Goal: Information Seeking & Learning: Learn about a topic

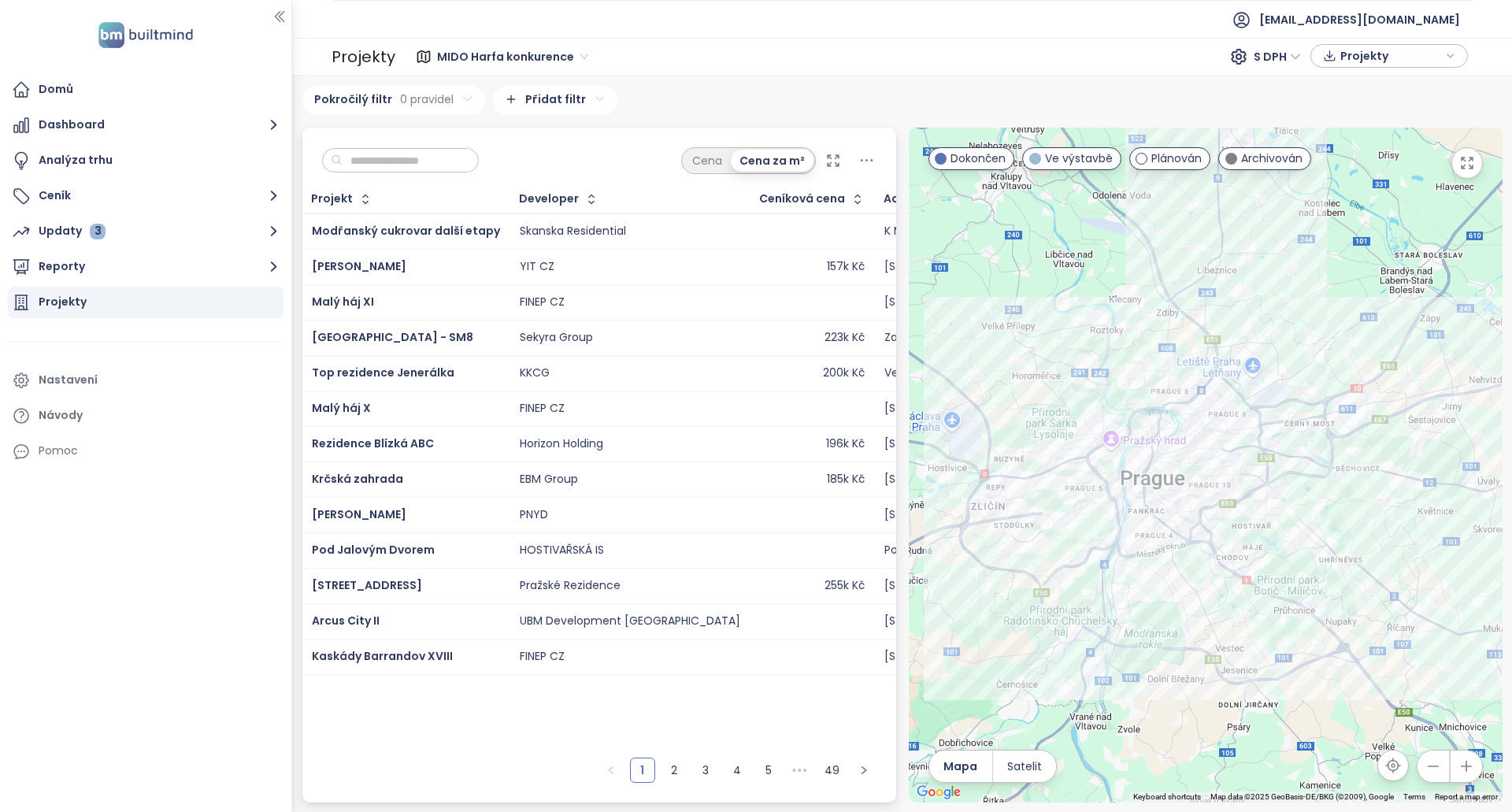
drag, startPoint x: 1186, startPoint y: 600, endPoint x: 1175, endPoint y: 643, distance: 44.4
click at [1175, 643] on div at bounding box center [1206, 465] width 594 height 675
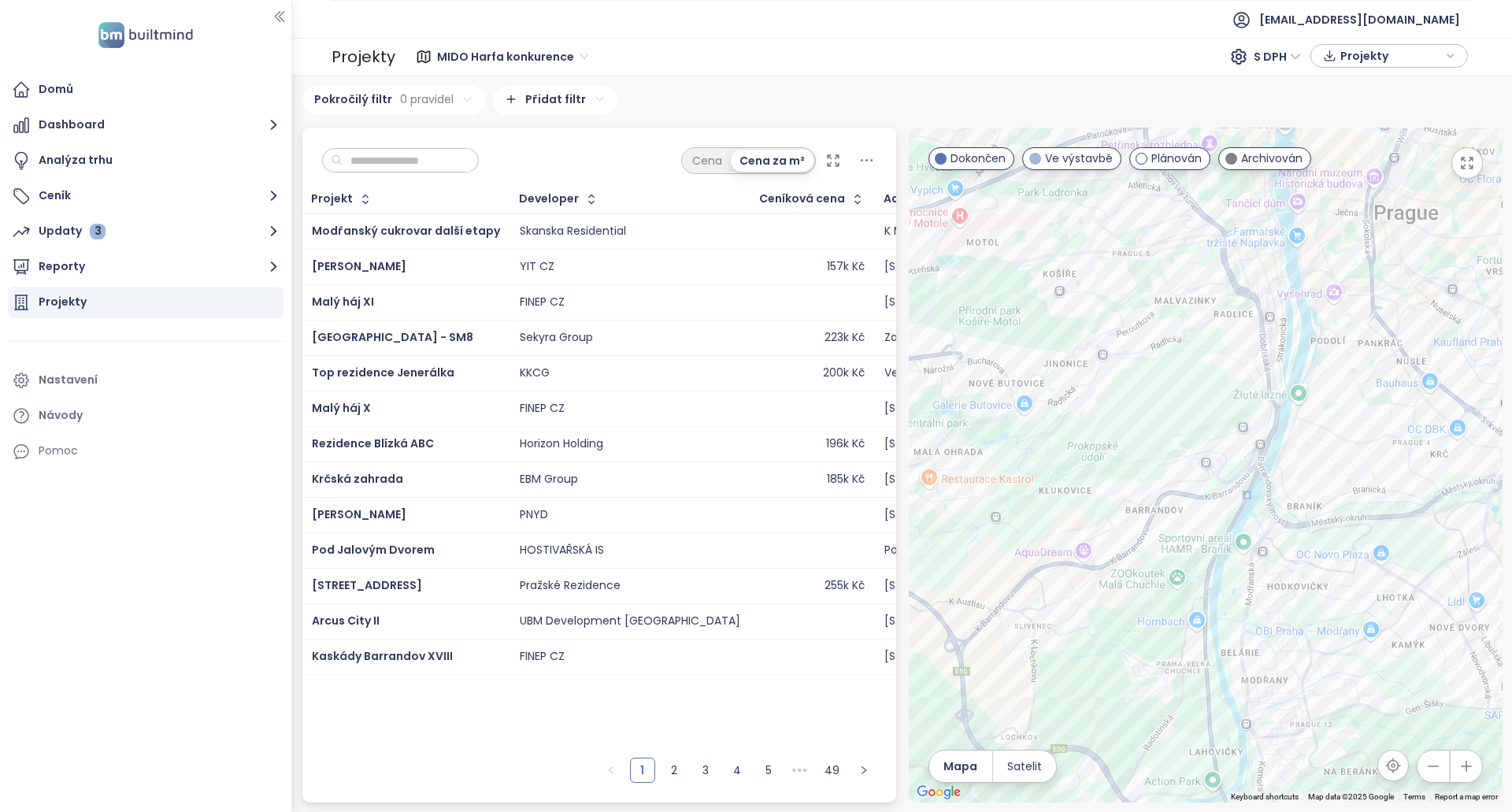
drag, startPoint x: 1111, startPoint y: 593, endPoint x: 1114, endPoint y: 472, distance: 121.0
click at [1114, 472] on div at bounding box center [1206, 465] width 594 height 675
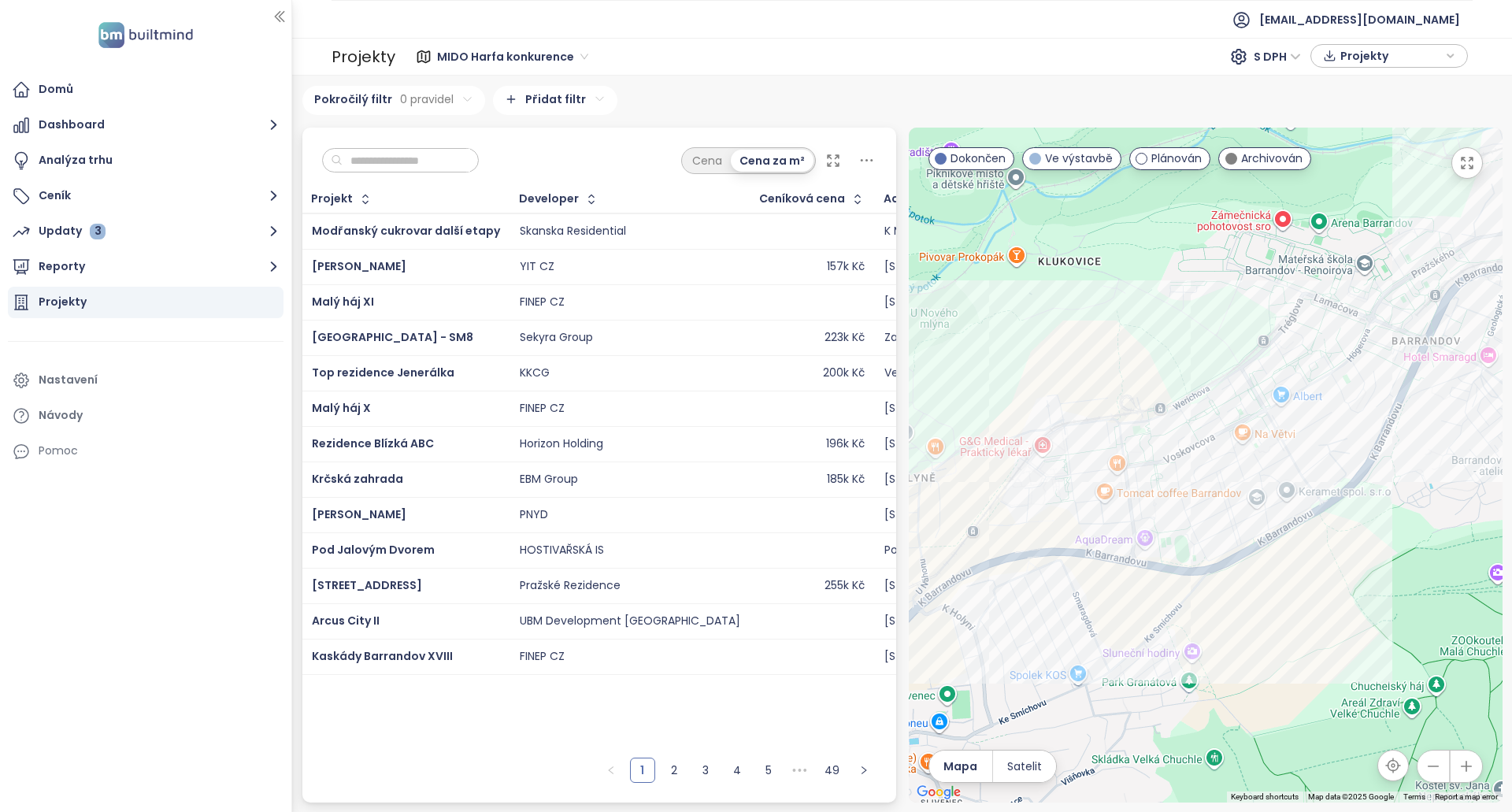
drag, startPoint x: 1088, startPoint y: 558, endPoint x: 1087, endPoint y: 597, distance: 39.0
click at [1087, 597] on div at bounding box center [1206, 465] width 594 height 675
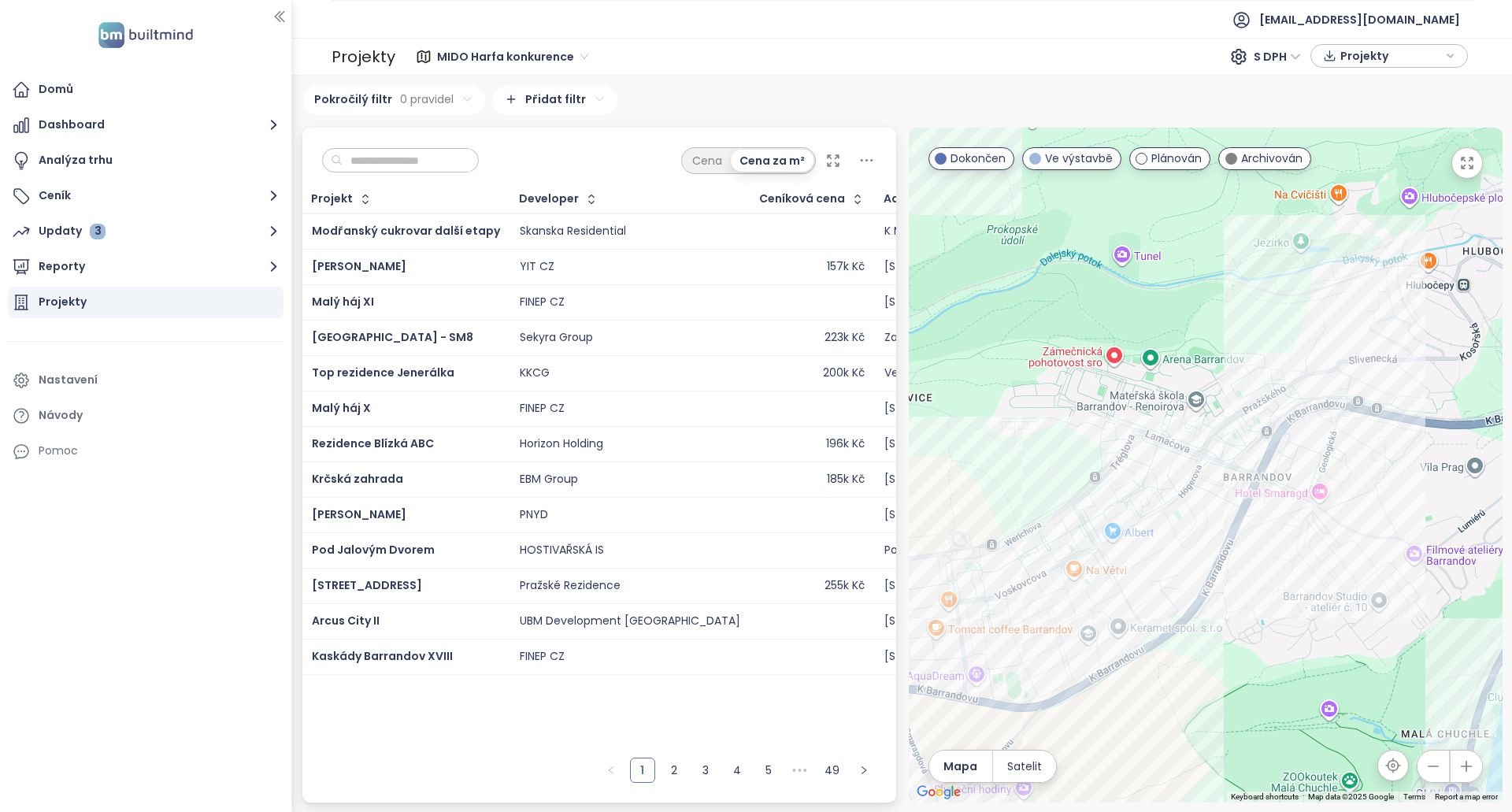
drag, startPoint x: 1267, startPoint y: 328, endPoint x: 1064, endPoint y: 460, distance: 242.1
click at [1064, 460] on div at bounding box center [1206, 465] width 594 height 675
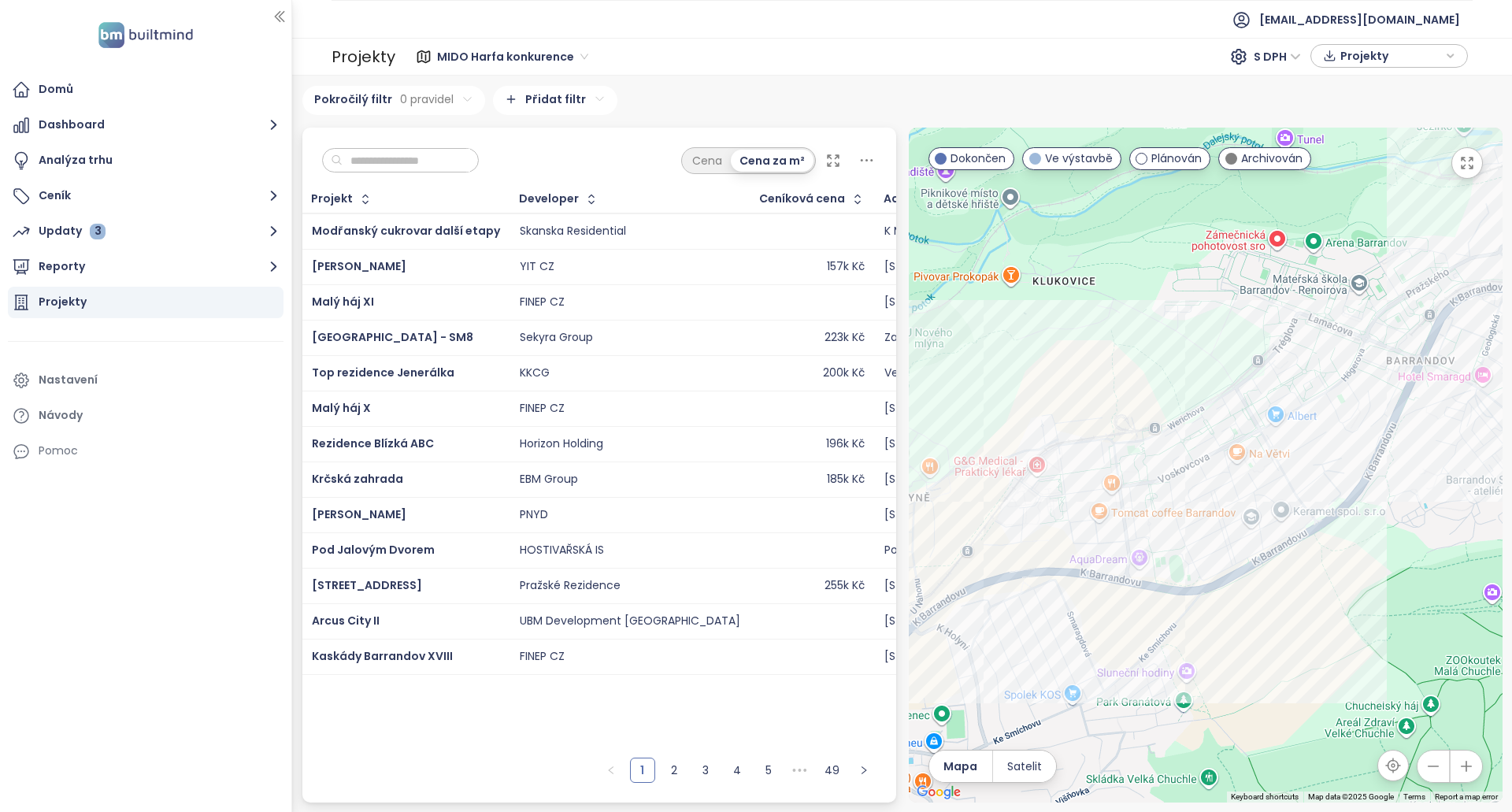
drag, startPoint x: 987, startPoint y: 576, endPoint x: 1150, endPoint y: 460, distance: 200.1
click at [1150, 460] on div at bounding box center [1206, 465] width 594 height 675
click at [1241, 541] on div "Viladomy Barrandov" at bounding box center [1206, 465] width 594 height 675
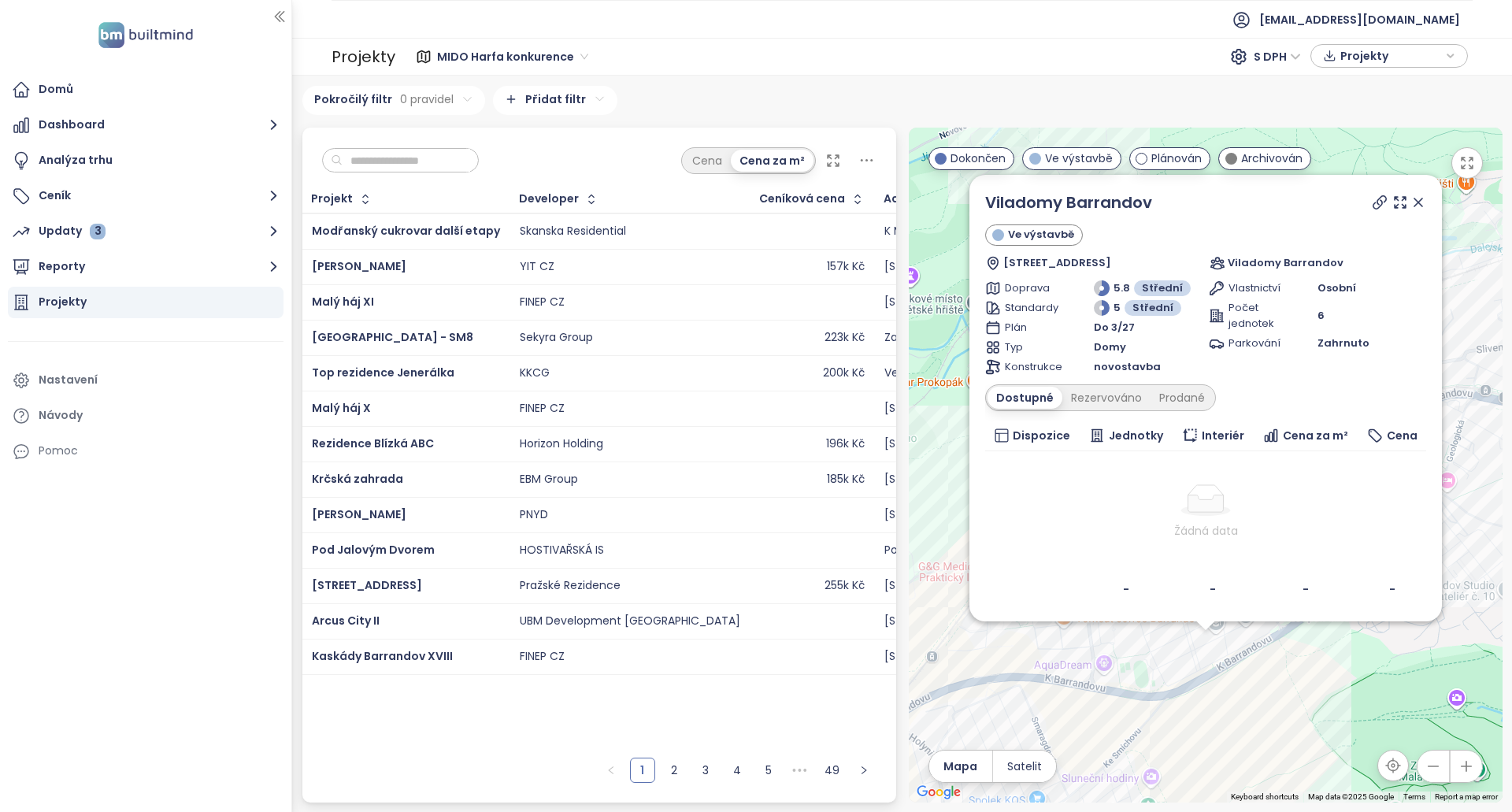
click at [1413, 203] on icon at bounding box center [1418, 203] width 16 height 16
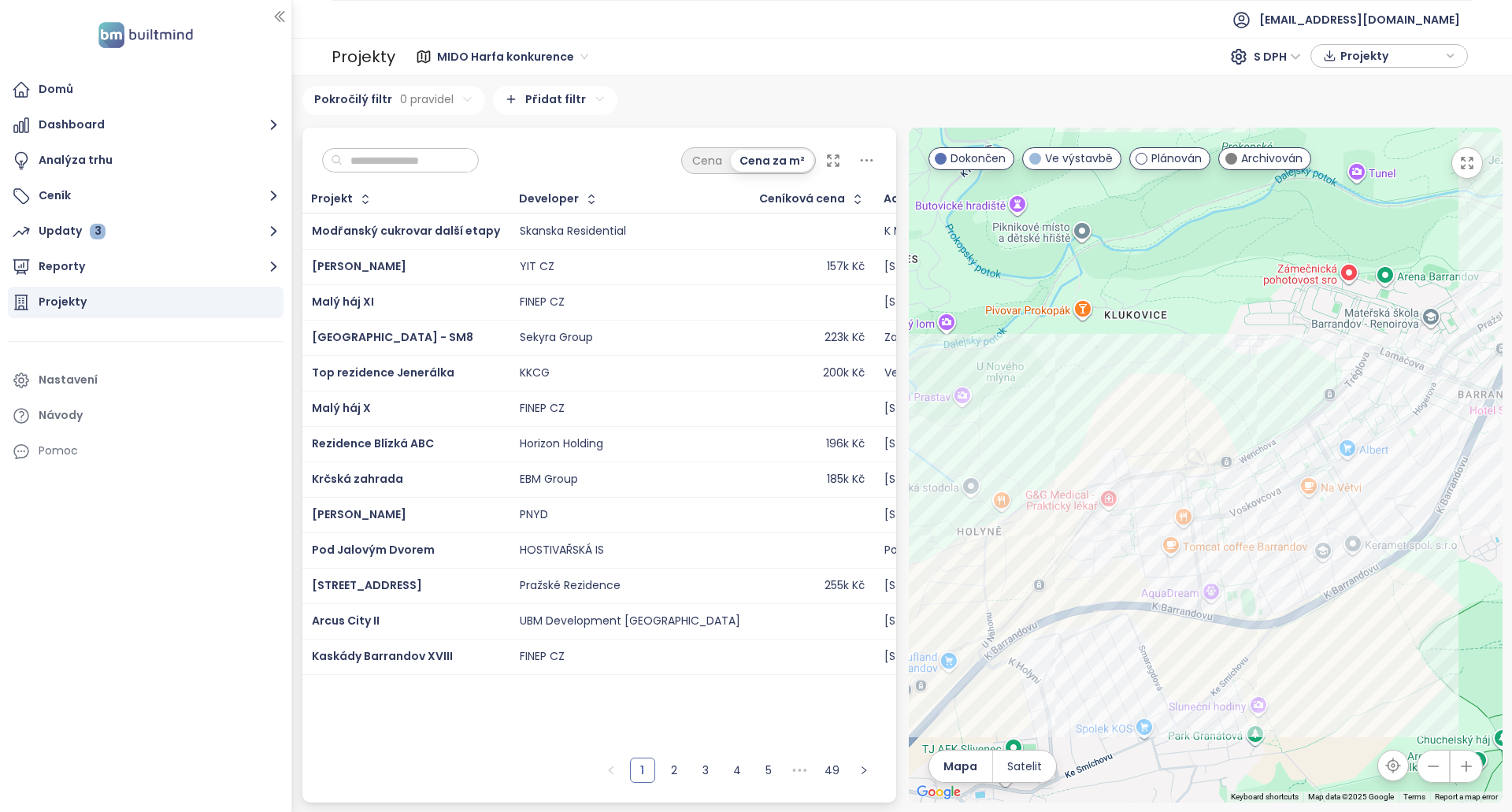
drag, startPoint x: 1096, startPoint y: 548, endPoint x: 1207, endPoint y: 475, distance: 132.9
click at [1207, 475] on div at bounding box center [1206, 465] width 594 height 675
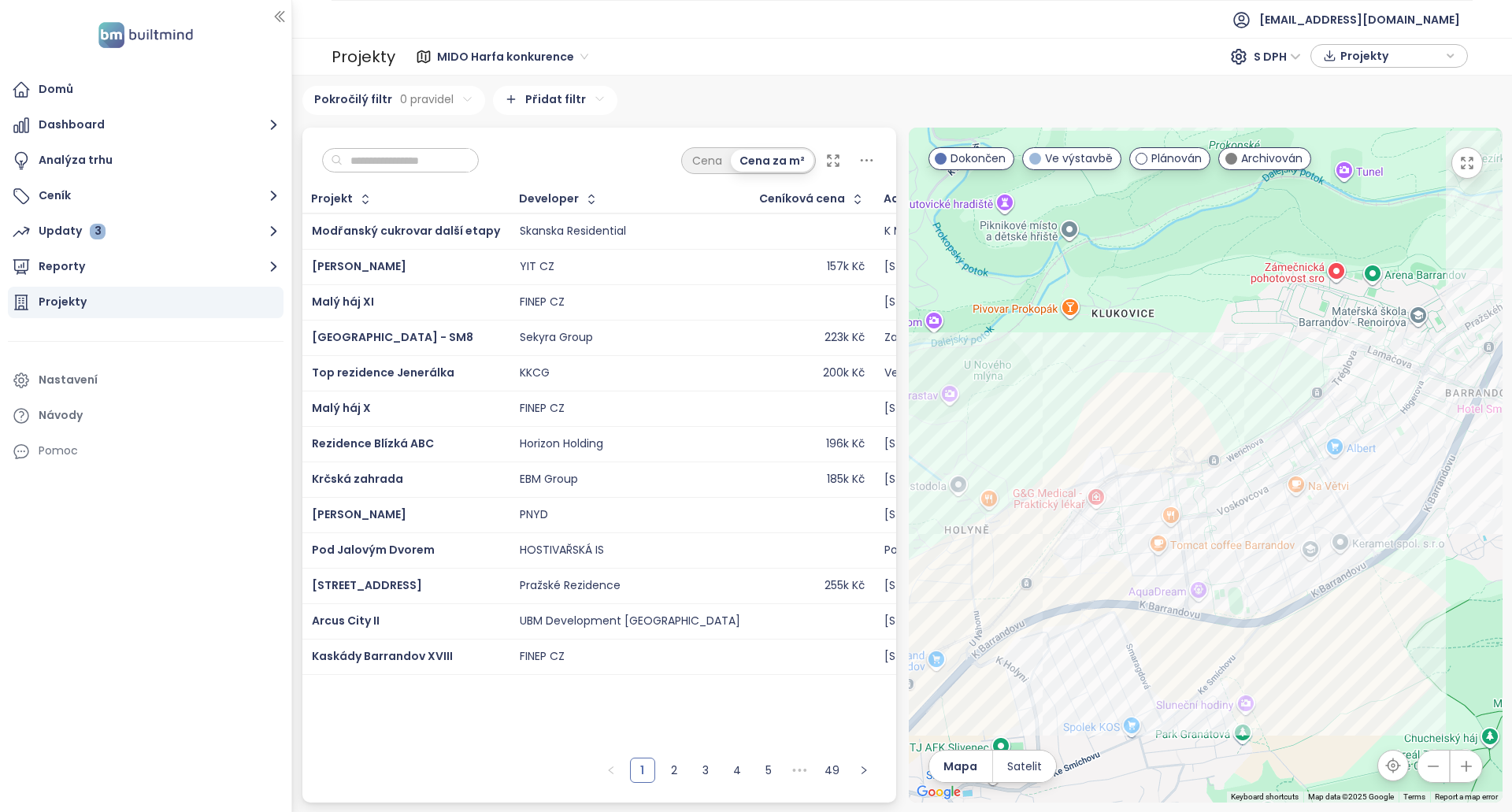
drag, startPoint x: 1251, startPoint y: 421, endPoint x: 1106, endPoint y: 444, distance: 146.8
click at [1108, 445] on div at bounding box center [1206, 465] width 594 height 675
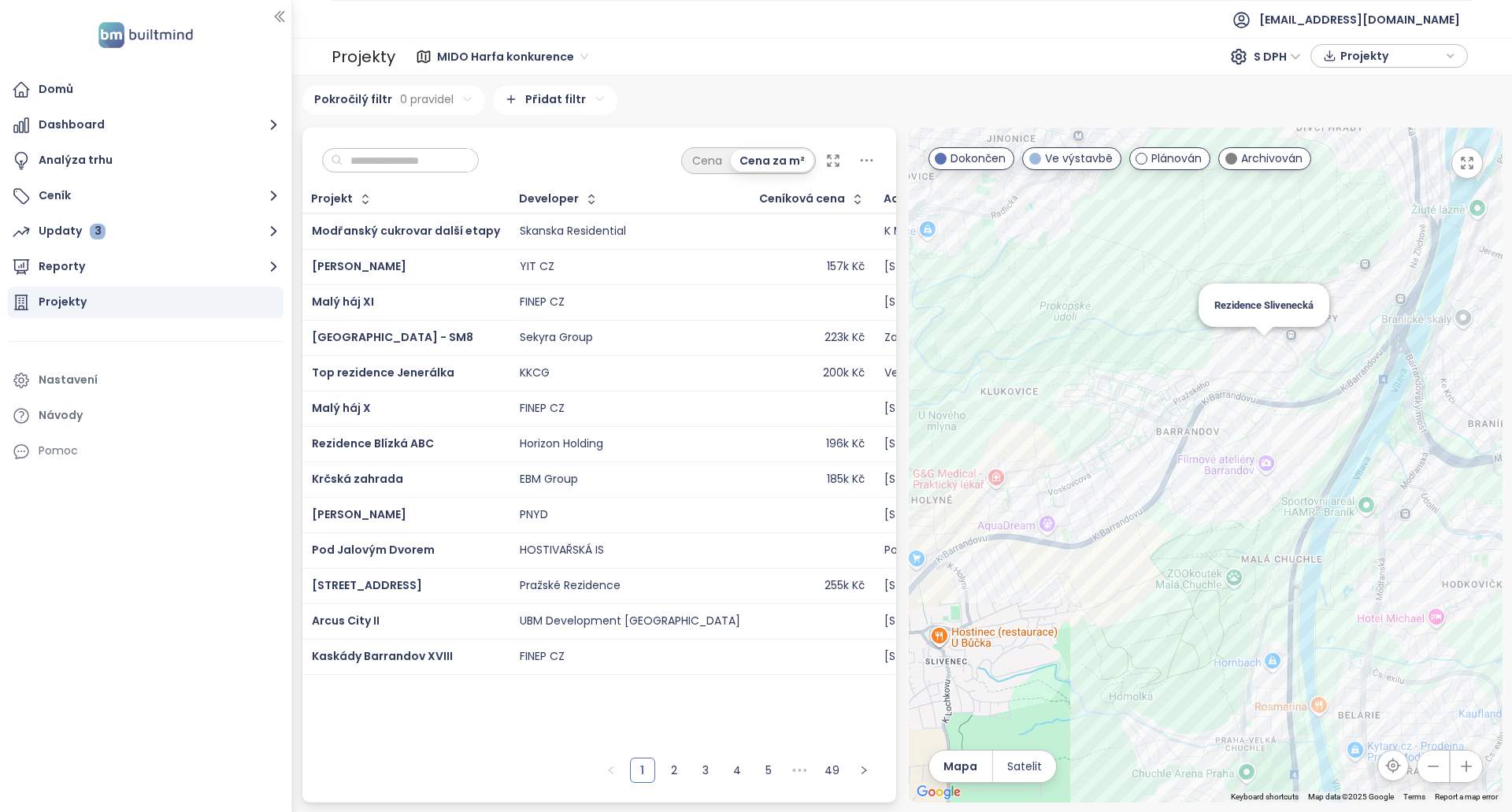
click at [1262, 351] on div "Rezidence Slivenecká" at bounding box center [1206, 465] width 594 height 675
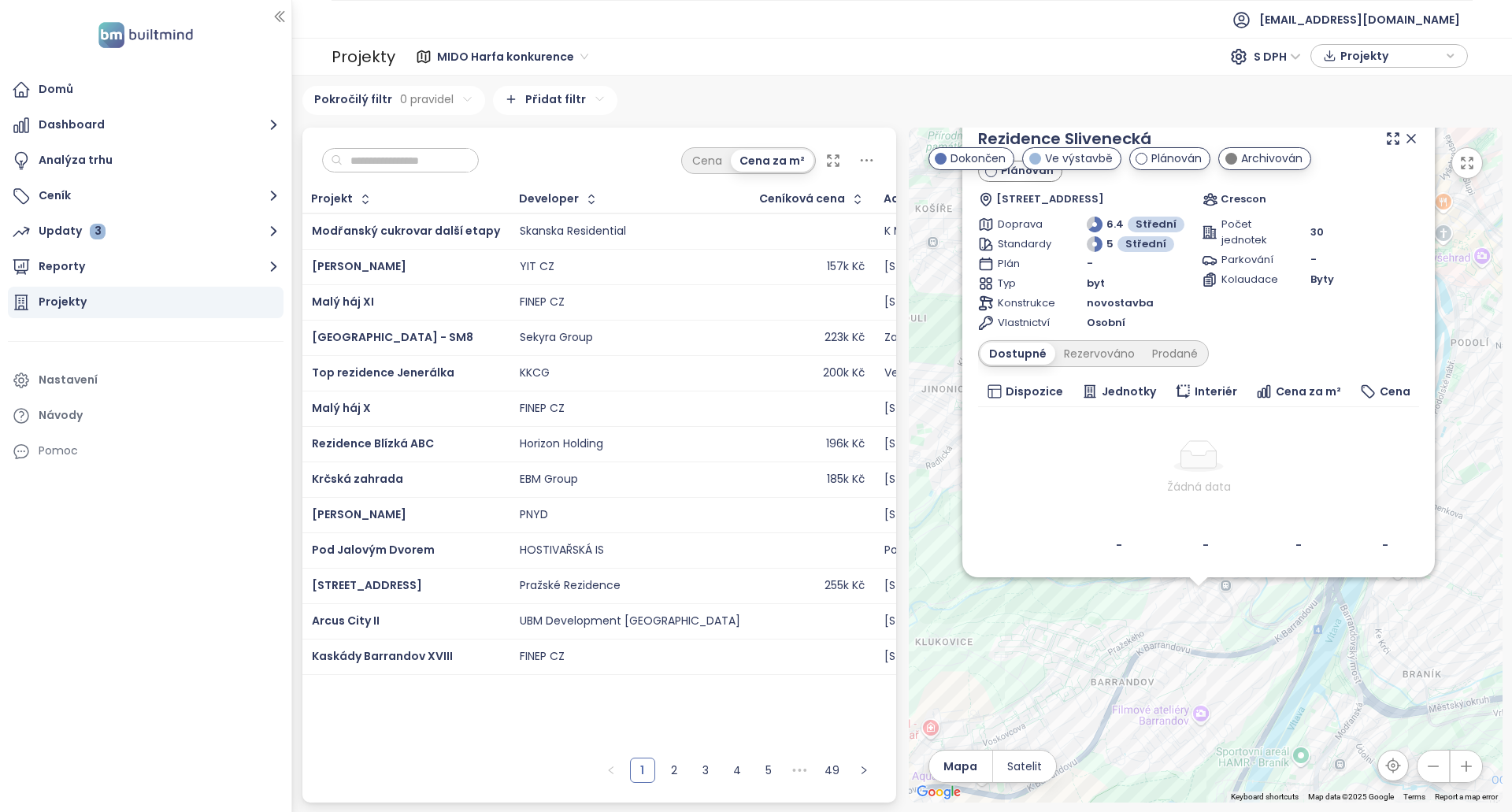
drag, startPoint x: 1230, startPoint y: 483, endPoint x: 1221, endPoint y: 643, distance: 160.3
click at [1221, 643] on div "Rezidence Slivenecká Plánován Slivenecká 152/44, 152 00 Praha 5-Hlubočepy, Czec…" at bounding box center [1206, 465] width 594 height 675
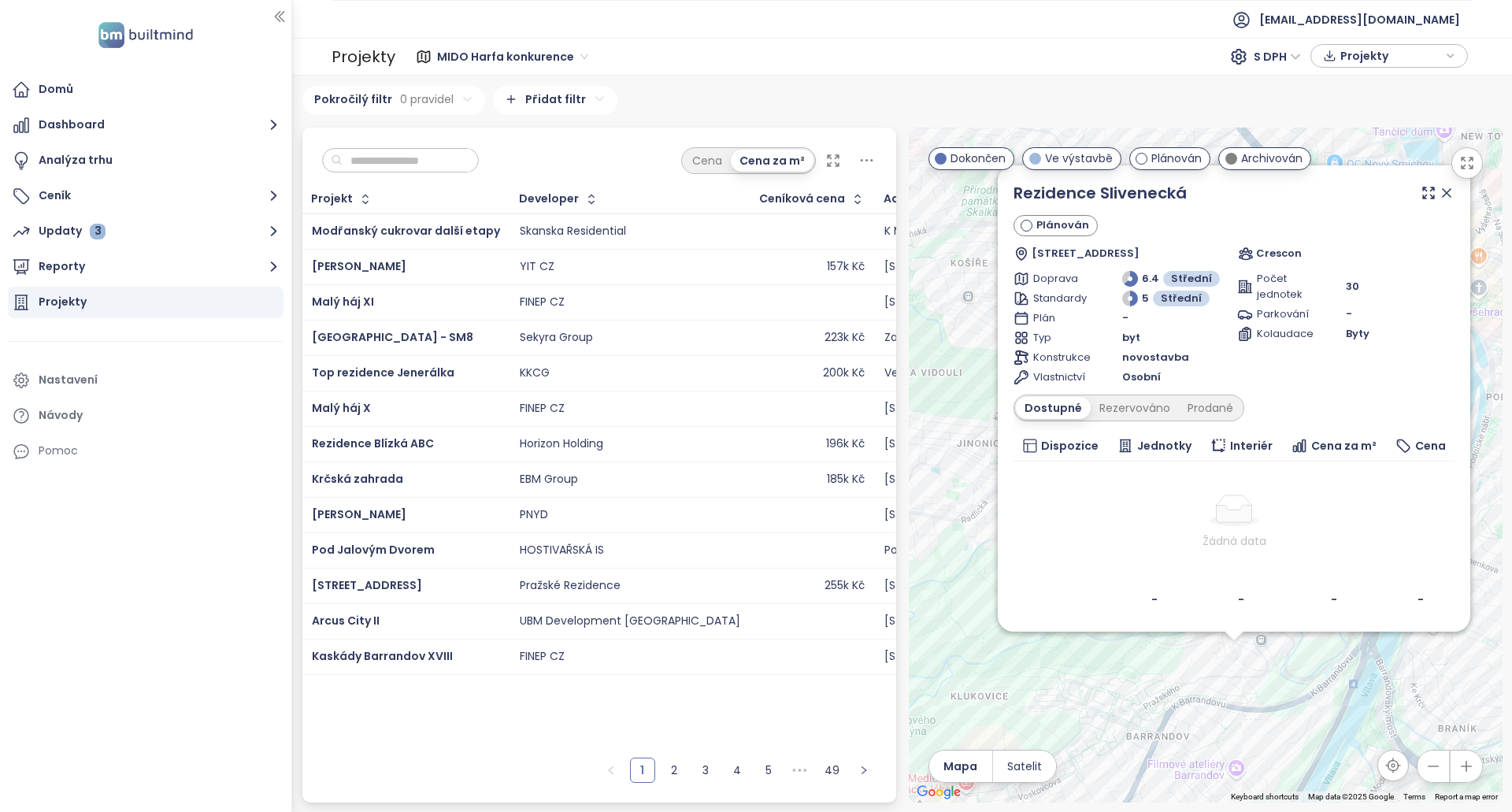
drag, startPoint x: 1193, startPoint y: 608, endPoint x: 1148, endPoint y: 678, distance: 83.2
click at [1148, 678] on div "Rezidence Slivenecká Plánován Slivenecká 152/44, 152 00 Praha 5-Hlubočepy, Czec…" at bounding box center [1206, 465] width 594 height 675
